Goal: Task Accomplishment & Management: Use online tool/utility

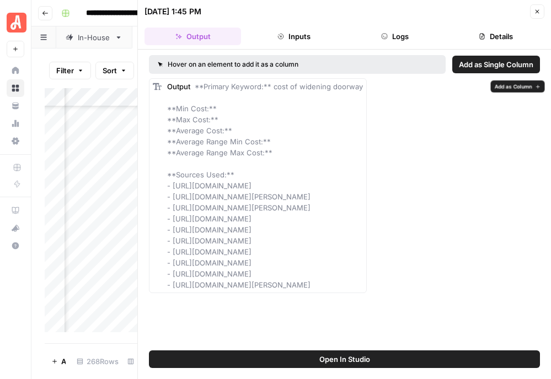
scroll to position [3282, 337]
click at [537, 12] on icon "button" at bounding box center [536, 11] width 7 height 7
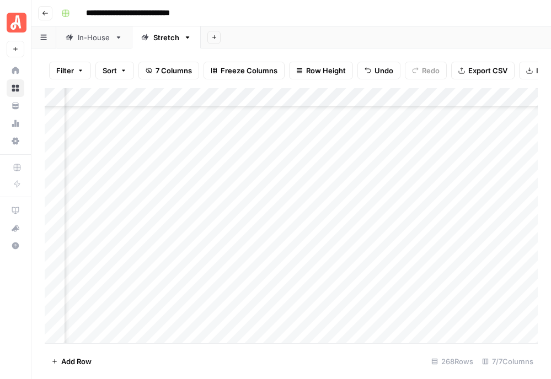
click at [340, 263] on div "Add Column" at bounding box center [291, 215] width 493 height 255
click at [193, 245] on div "Add Column" at bounding box center [291, 215] width 493 height 255
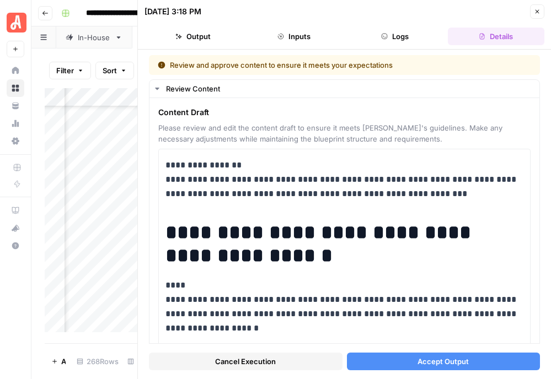
click at [440, 364] on span "Accept Output" at bounding box center [442, 361] width 51 height 11
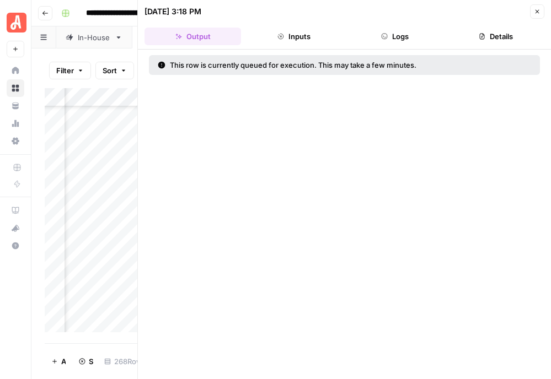
click at [540, 15] on button "Close" at bounding box center [537, 11] width 14 height 14
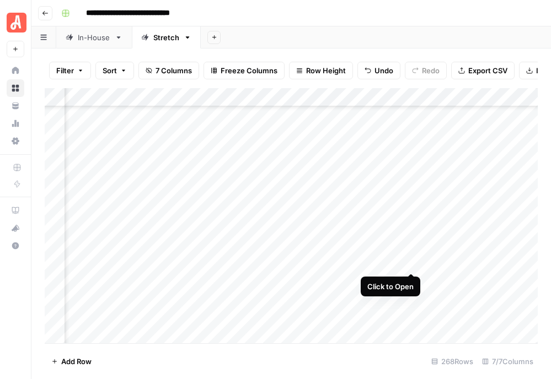
click at [409, 262] on div "Add Column" at bounding box center [291, 215] width 493 height 255
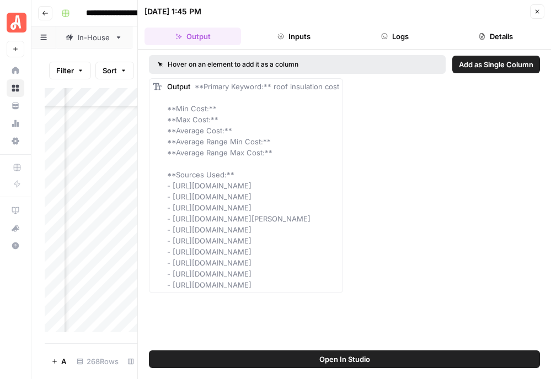
click at [541, 10] on button "Close" at bounding box center [537, 11] width 14 height 14
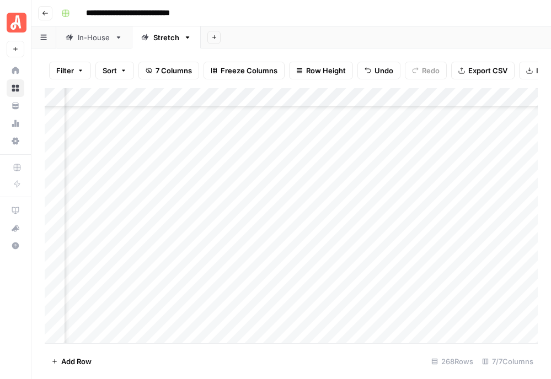
click at [363, 242] on div "Add Column" at bounding box center [291, 215] width 493 height 255
click at [413, 242] on div "Add Column" at bounding box center [291, 215] width 493 height 255
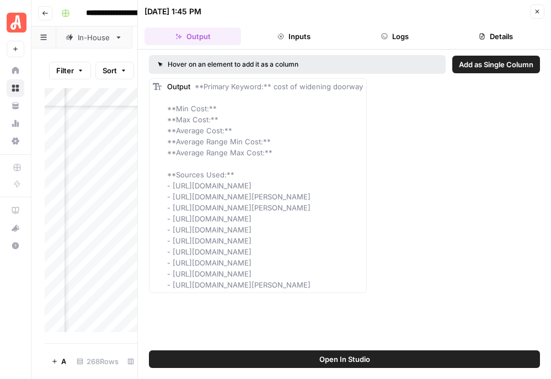
click at [540, 8] on icon "button" at bounding box center [536, 11] width 7 height 7
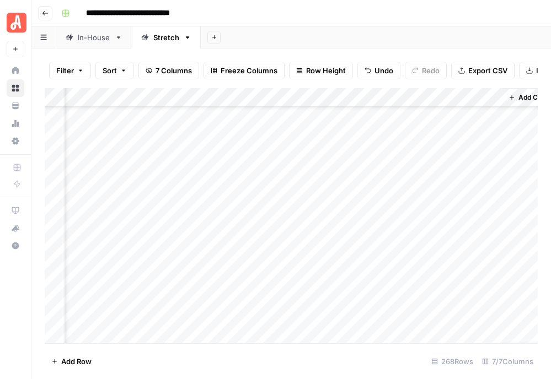
scroll to position [3297, 380]
click at [320, 265] on div "Add Column" at bounding box center [291, 215] width 493 height 255
click at [374, 265] on div "Add Column" at bounding box center [291, 215] width 493 height 255
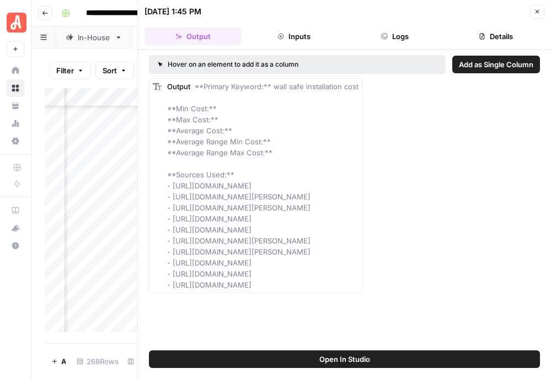
drag, startPoint x: 173, startPoint y: 187, endPoint x: 520, endPoint y: 319, distance: 371.3
click at [520, 319] on div "Hover on an element to add it as a column Add as Single Column Output **Primary…" at bounding box center [344, 200] width 413 height 301
copy span "[URL][DOMAIN_NAME] - [URL][DOMAIN_NAME][PERSON_NAME] - [URL][DOMAIN_NAME][PERSO…"
click at [539, 10] on icon "button" at bounding box center [536, 11] width 7 height 7
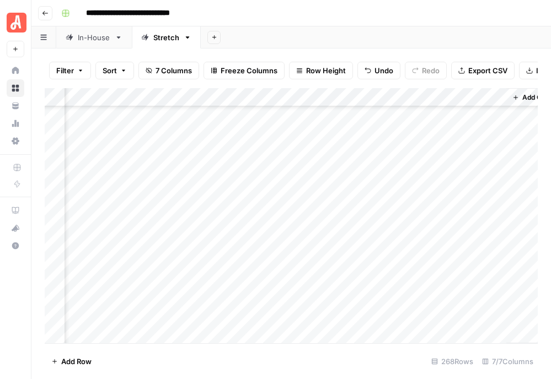
scroll to position [3297, 384]
click at [317, 286] on div "Add Column" at bounding box center [291, 215] width 493 height 255
click at [364, 284] on div "Add Column" at bounding box center [291, 215] width 493 height 255
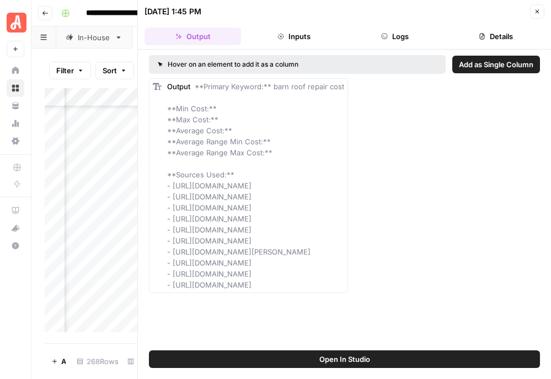
drag, startPoint x: 172, startPoint y: 186, endPoint x: 428, endPoint y: 305, distance: 281.3
click at [428, 305] on div "Hover on an element to add it as a column Add as Single Column Output **Primary…" at bounding box center [344, 200] width 413 height 301
copy span "[URL][DOMAIN_NAME] - [URL][DOMAIN_NAME] - [URL][DOMAIN_NAME] - [URL][DOMAIN_NAM…"
click at [540, 12] on span "Close" at bounding box center [540, 12] width 1 height 1
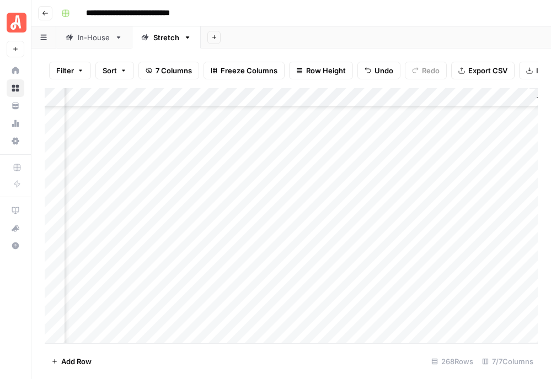
scroll to position [3321, 343]
click at [343, 282] on div "Add Column" at bounding box center [291, 215] width 493 height 255
click at [383, 281] on div "Add Column" at bounding box center [291, 215] width 493 height 255
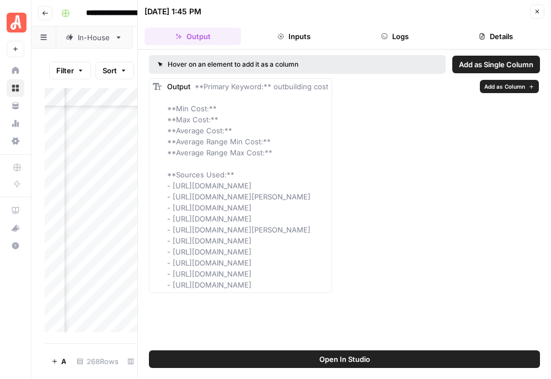
copy span "[URL][DOMAIN_NAME] - [URL][DOMAIN_NAME][PERSON_NAME] - [URL][DOMAIN_NAME] - [UR…"
drag, startPoint x: 172, startPoint y: 187, endPoint x: 382, endPoint y: 286, distance: 231.5
click at [328, 286] on div "Output **Primary Keyword:** outbuilding cost **Min Cost:** **Max Cost:** **Aver…" at bounding box center [247, 185] width 161 height 209
click at [535, 17] on button "Close" at bounding box center [537, 11] width 14 height 14
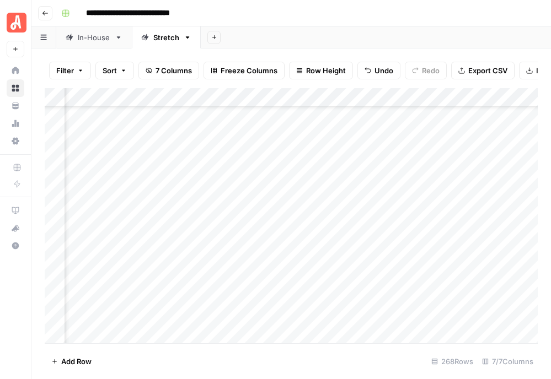
scroll to position [3333, 271]
click at [471, 212] on div "Add Column" at bounding box center [291, 215] width 493 height 255
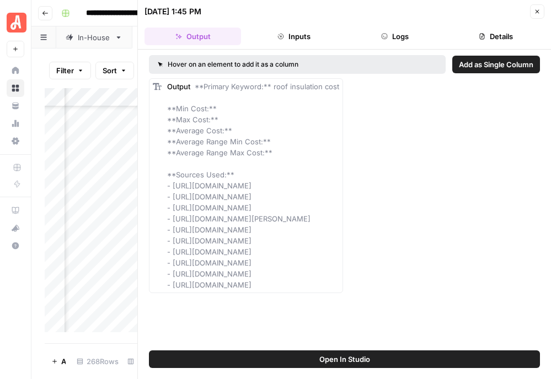
drag, startPoint x: 172, startPoint y: 186, endPoint x: 425, endPoint y: 301, distance: 278.2
click at [425, 301] on div "Hover on an element to add it as a column Add as Single Column Output **Primary…" at bounding box center [344, 200] width 413 height 301
copy span "[URL][DOMAIN_NAME] - [URL][DOMAIN_NAME] - [URL][DOMAIN_NAME] - [URL][DOMAIN_NAM…"
click at [538, 10] on icon "button" at bounding box center [536, 11] width 7 height 7
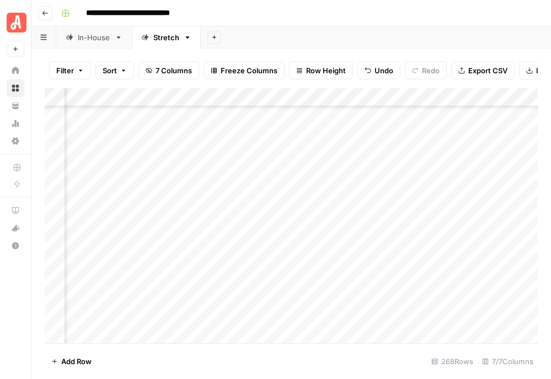
click at [454, 229] on div "Add Column" at bounding box center [291, 215] width 493 height 255
click at [475, 229] on div "Add Column" at bounding box center [291, 215] width 493 height 255
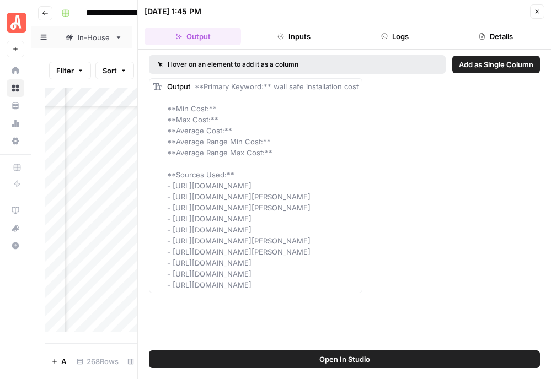
click at [536, 15] on button "Close" at bounding box center [537, 11] width 14 height 14
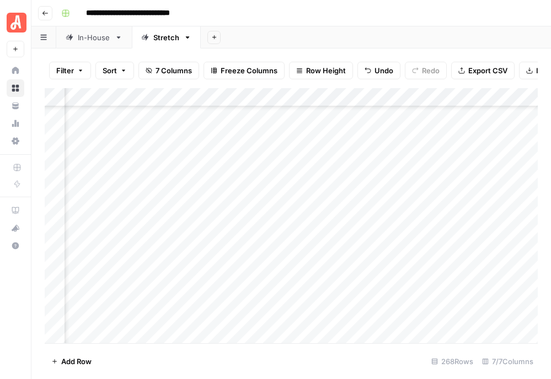
scroll to position [3356, 75]
click at [55, 264] on div "Add Column" at bounding box center [291, 215] width 493 height 255
click at [404, 263] on div "Add Column" at bounding box center [291, 215] width 493 height 255
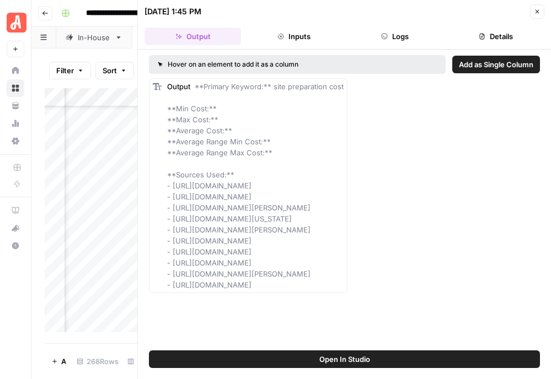
drag, startPoint x: 172, startPoint y: 184, endPoint x: 482, endPoint y: 306, distance: 332.3
click at [482, 306] on div "Hover on an element to add it as a column Add as Single Column Output **Primary…" at bounding box center [344, 200] width 413 height 301
copy span "[URL][DOMAIN_NAME] - [URL][DOMAIN_NAME] - [URL][DOMAIN_NAME][PERSON_NAME] - [UR…"
click at [539, 4] on header "[DATE] 1:45 PM Close Output Inputs Logs Details" at bounding box center [344, 25] width 413 height 50
click at [538, 12] on icon "button" at bounding box center [536, 11] width 7 height 7
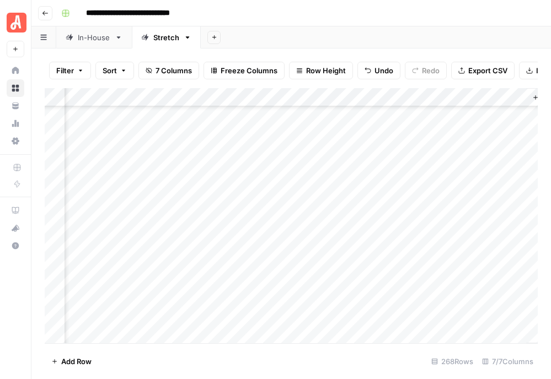
click at [378, 278] on div "Add Column" at bounding box center [291, 215] width 493 height 255
click at [400, 281] on div "Add Column" at bounding box center [291, 215] width 493 height 255
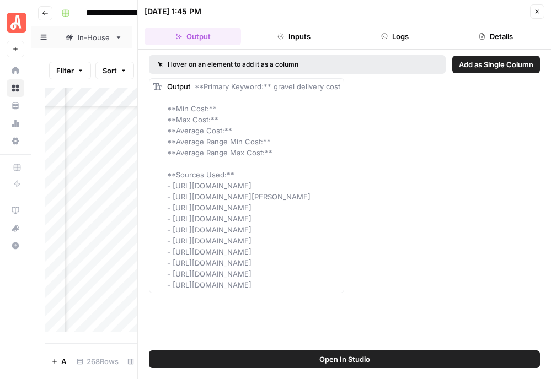
drag, startPoint x: 172, startPoint y: 183, endPoint x: 384, endPoint y: 302, distance: 242.3
click at [384, 302] on div "Hover on an element to add it as a column Add as Single Column Output **Primary…" at bounding box center [344, 200] width 413 height 301
copy span "[URL][DOMAIN_NAME] - [URL][DOMAIN_NAME][PERSON_NAME] - [URL][DOMAIN_NAME] - [UR…"
